Goal: Task Accomplishment & Management: Manage account settings

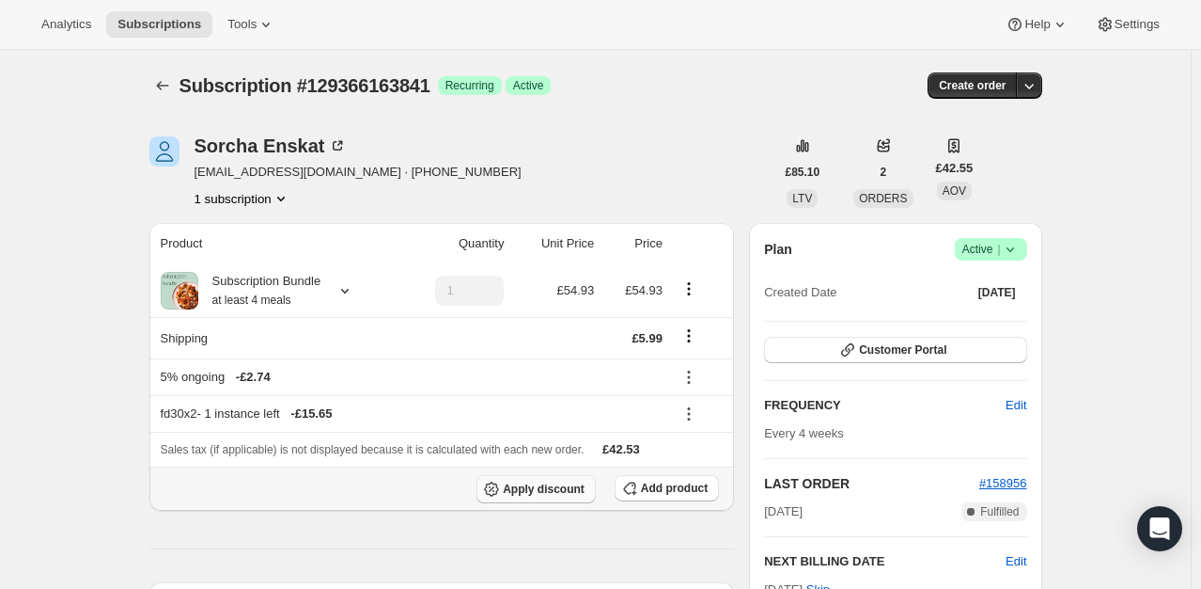
click at [567, 489] on span "Apply discount" at bounding box center [544, 488] width 82 height 15
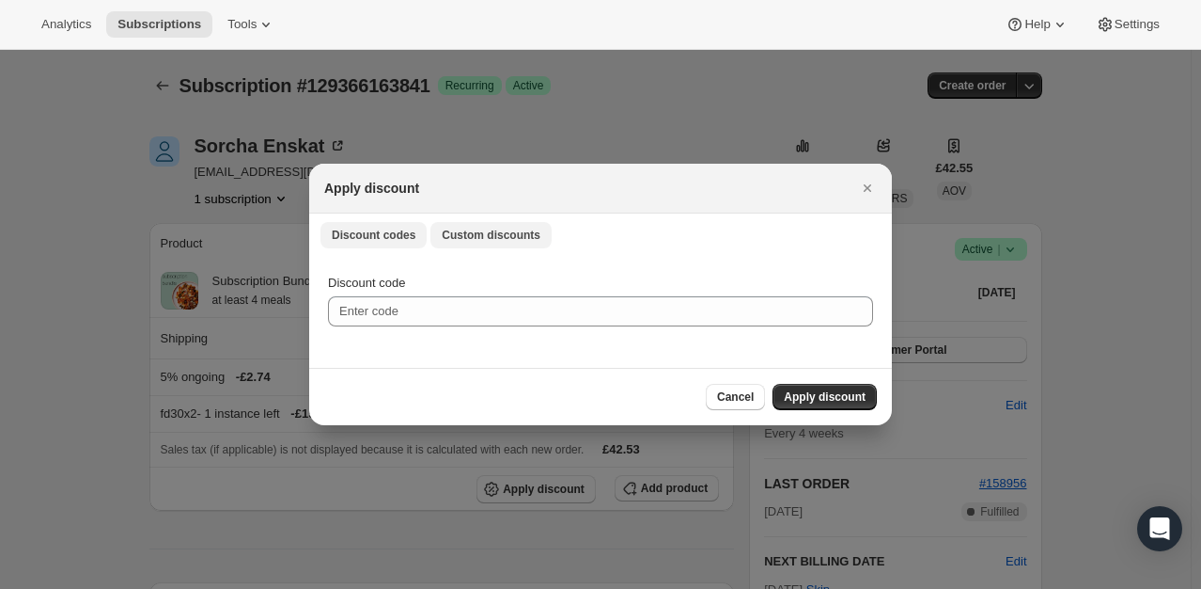
click at [472, 229] on span "Custom discounts" at bounding box center [491, 235] width 99 height 15
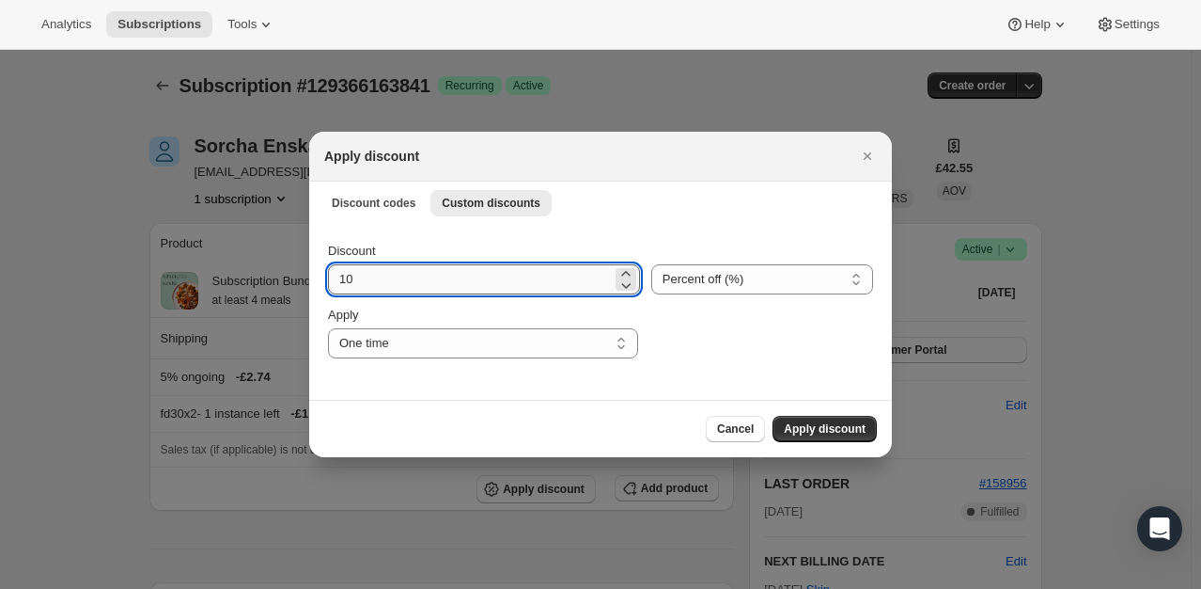
click at [387, 276] on input "10" at bounding box center [470, 279] width 284 height 30
type input "100"
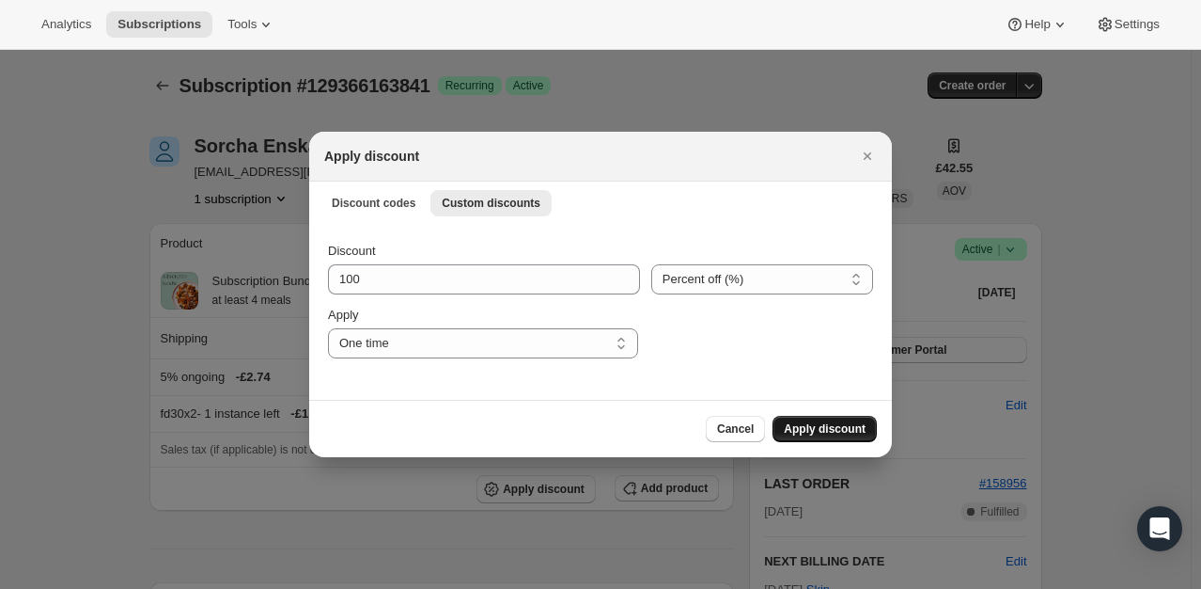
click at [848, 429] on span "Apply discount" at bounding box center [825, 428] width 82 height 15
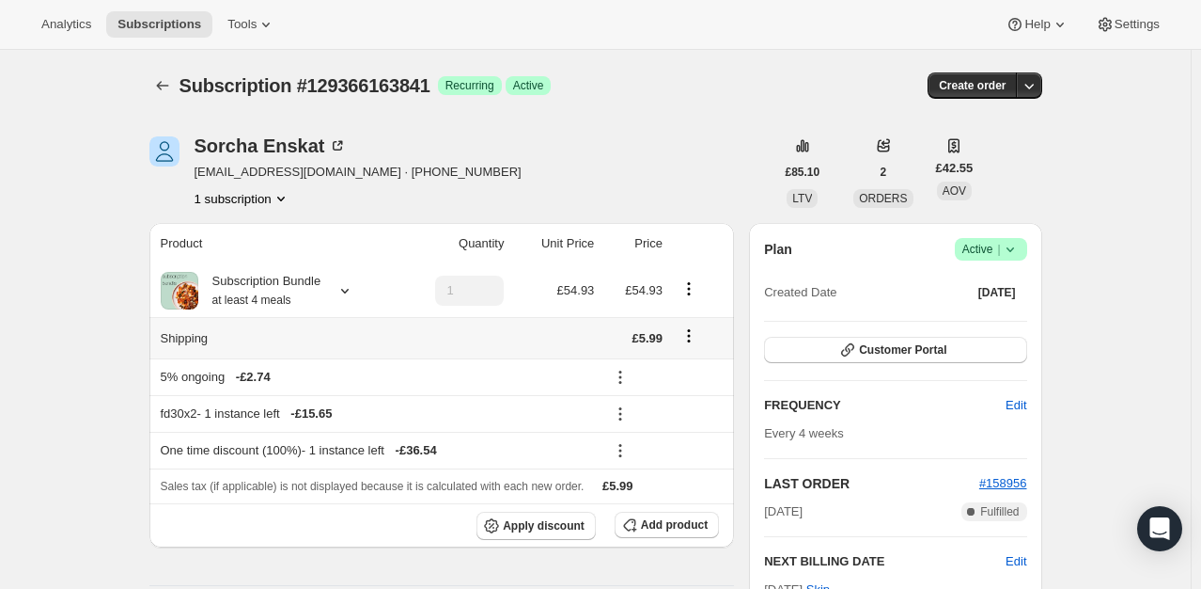
click at [695, 337] on icon "Shipping actions" at bounding box center [689, 335] width 19 height 19
click at [696, 366] on span "Edit shipping rate" at bounding box center [693, 372] width 94 height 14
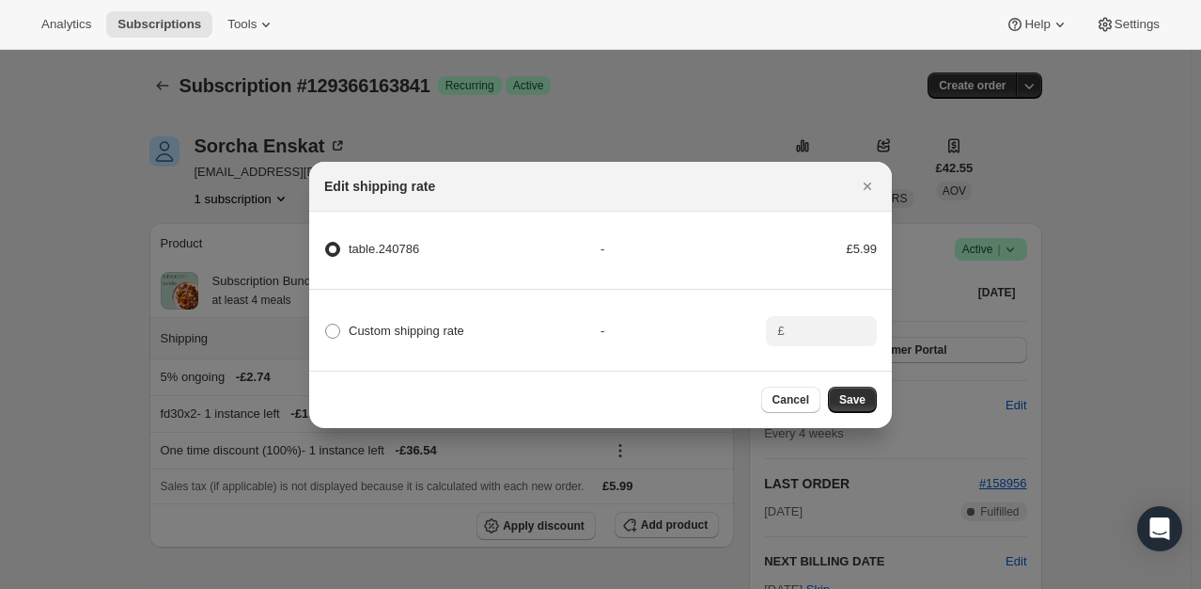
click at [392, 339] on div "Custom shipping rate - £" at bounding box center [600, 323] width 589 height 66
click at [436, 331] on span "Custom shipping rate" at bounding box center [407, 330] width 116 height 14
click at [326, 324] on input "Custom shipping rate" at bounding box center [325, 323] width 1 height 1
radio input "true"
radio input "false"
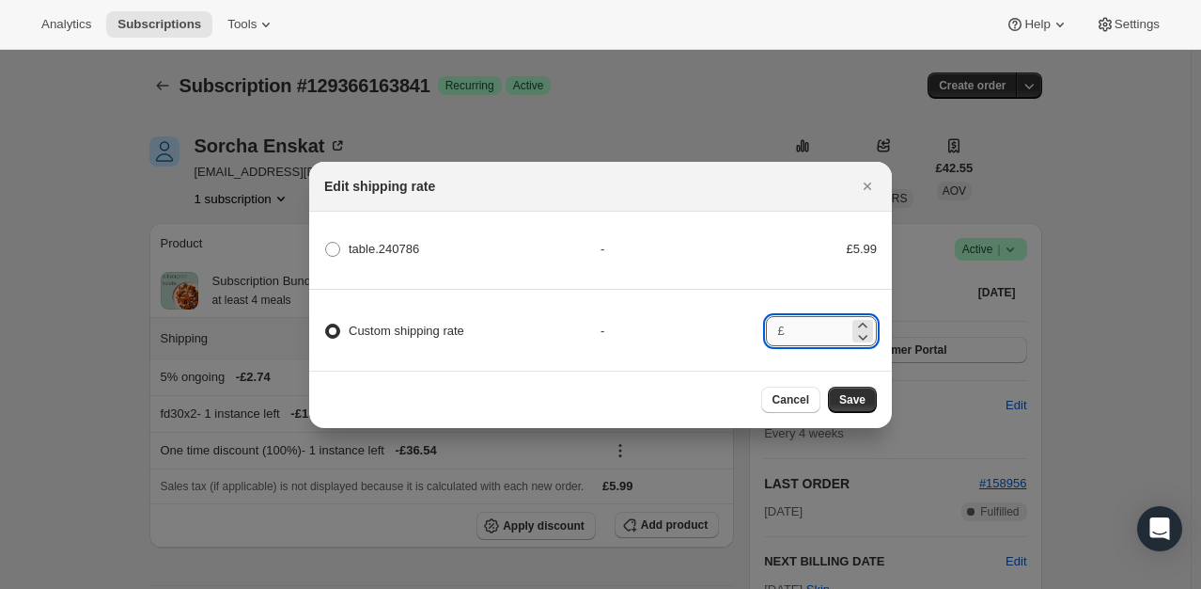
click at [809, 321] on input ":rf9:" at bounding box center [820, 331] width 58 height 30
type input "0"
click at [868, 397] on button "Save" at bounding box center [852, 399] width 49 height 26
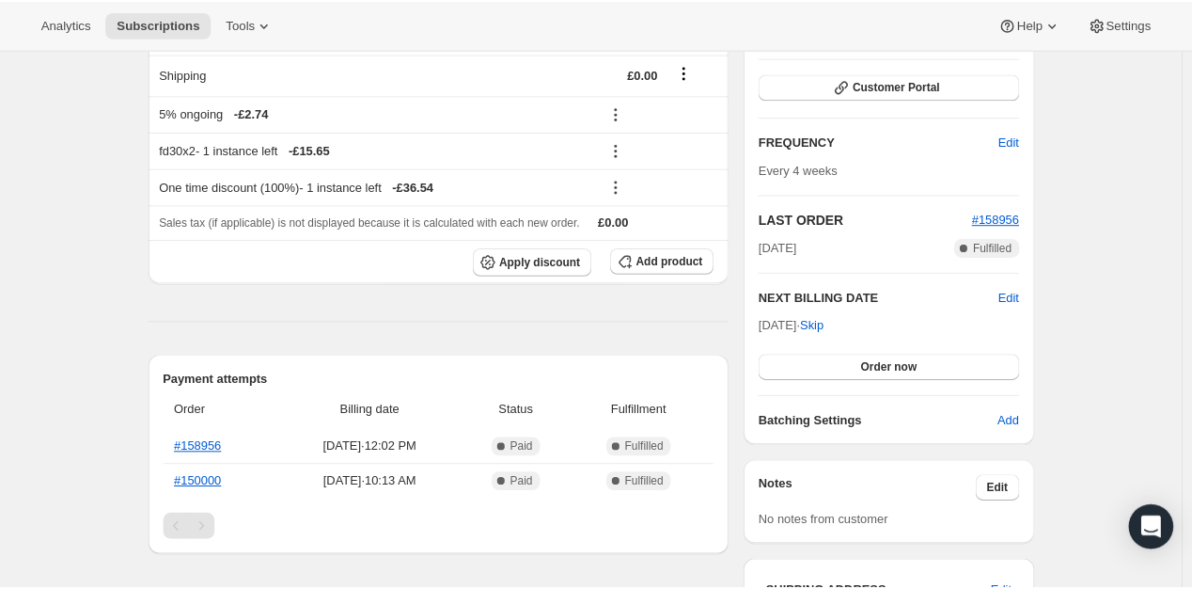
scroll to position [376, 0]
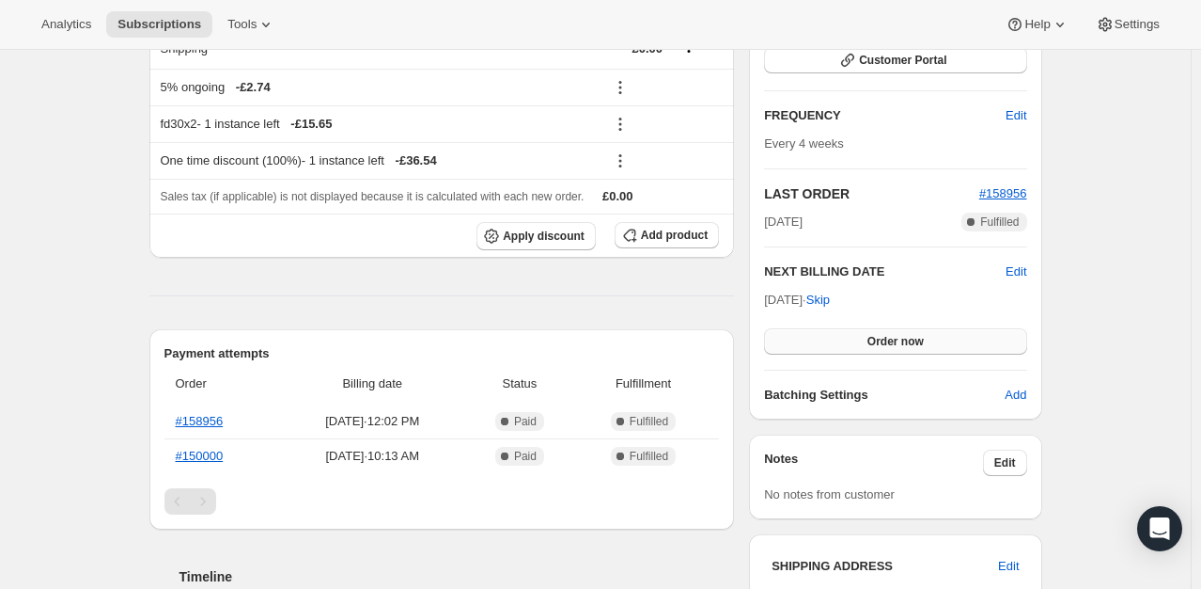
click at [906, 328] on button "Order now" at bounding box center [895, 341] width 262 height 26
click at [905, 335] on span "Click to confirm" at bounding box center [896, 341] width 86 height 15
